Goal: Information Seeking & Learning: Learn about a topic

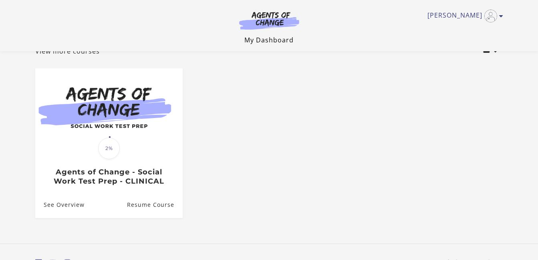
click at [279, 43] on link "My Dashboard" at bounding box center [268, 40] width 49 height 9
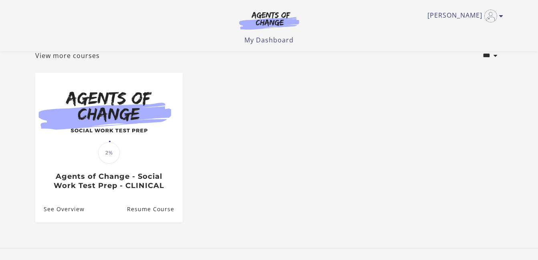
scroll to position [50, 0]
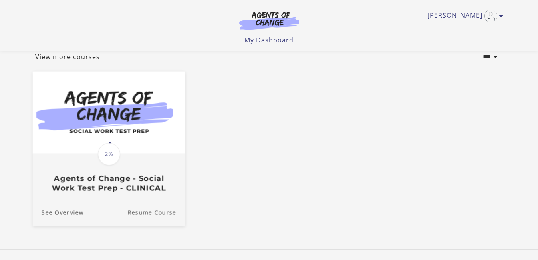
click at [149, 212] on link "Resume Course" at bounding box center [156, 212] width 58 height 27
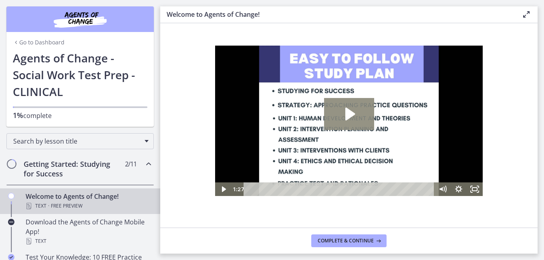
click at [350, 113] on icon "Play Video: c1o6hcmjueu5qasqsu00.mp4" at bounding box center [350, 114] width 10 height 13
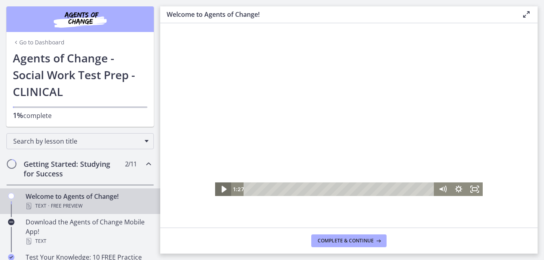
click at [224, 188] on icon "Play Video" at bounding box center [223, 189] width 19 height 16
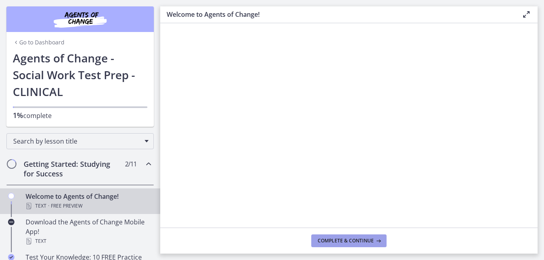
click at [352, 241] on span "Complete & continue" at bounding box center [346, 241] width 56 height 6
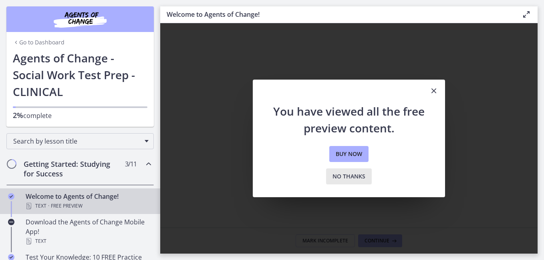
click at [350, 180] on span "No thanks" at bounding box center [348, 177] width 33 height 10
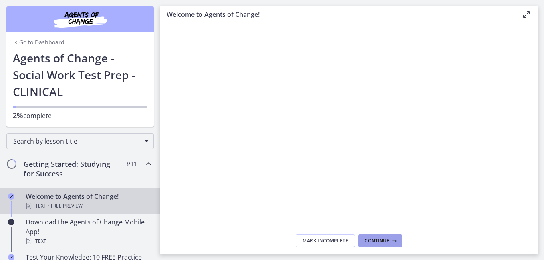
click at [374, 235] on button "Continue" at bounding box center [380, 241] width 44 height 13
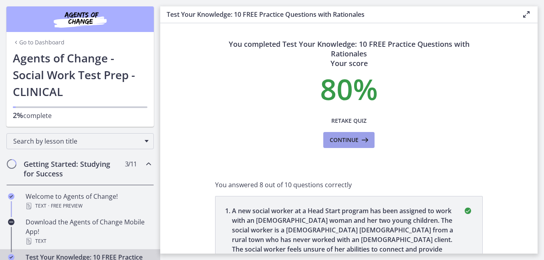
click at [352, 139] on span "Continue" at bounding box center [344, 140] width 29 height 10
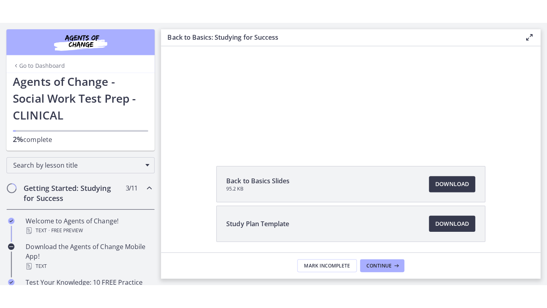
scroll to position [64, 0]
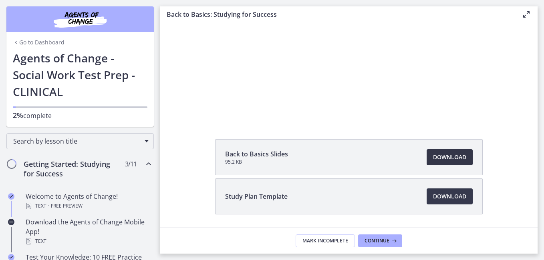
click at [438, 161] on span "Download Opens in a new window" at bounding box center [449, 158] width 33 height 10
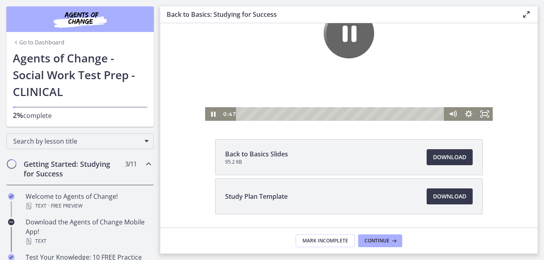
click at [350, 38] on icon "Pause" at bounding box center [349, 33] width 50 height 50
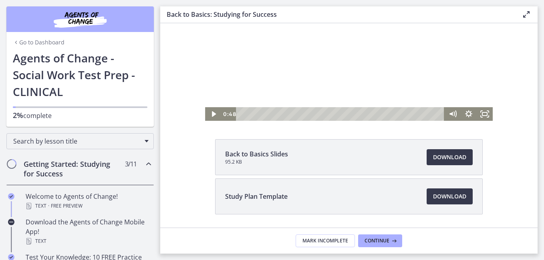
click at [350, 38] on div at bounding box center [349, 40] width 288 height 162
click at [480, 111] on icon "Fullscreen" at bounding box center [485, 114] width 16 height 14
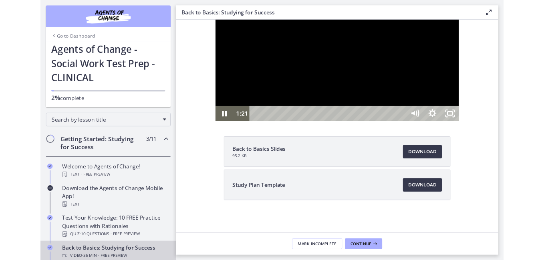
scroll to position [0, 0]
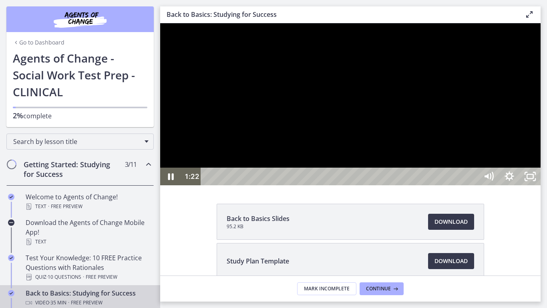
click at [541, 167] on div at bounding box center [350, 104] width 380 height 162
click at [393, 185] on div at bounding box center [350, 104] width 380 height 162
click at [459, 135] on div at bounding box center [350, 104] width 380 height 162
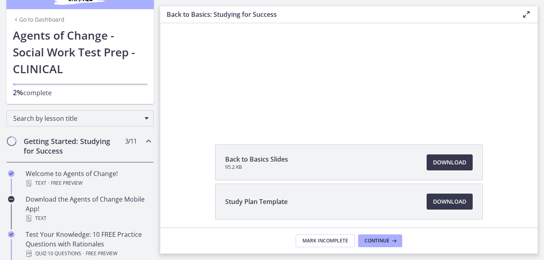
scroll to position [63, 0]
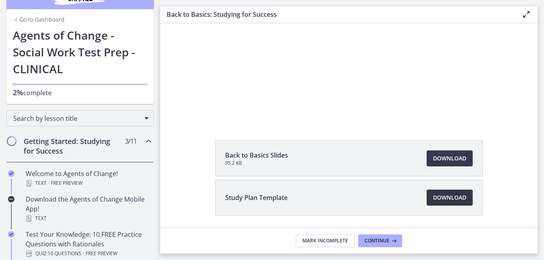
click at [463, 195] on link "Download Opens in a new window" at bounding box center [450, 198] width 46 height 16
